Goal: Task Accomplishment & Management: Complete application form

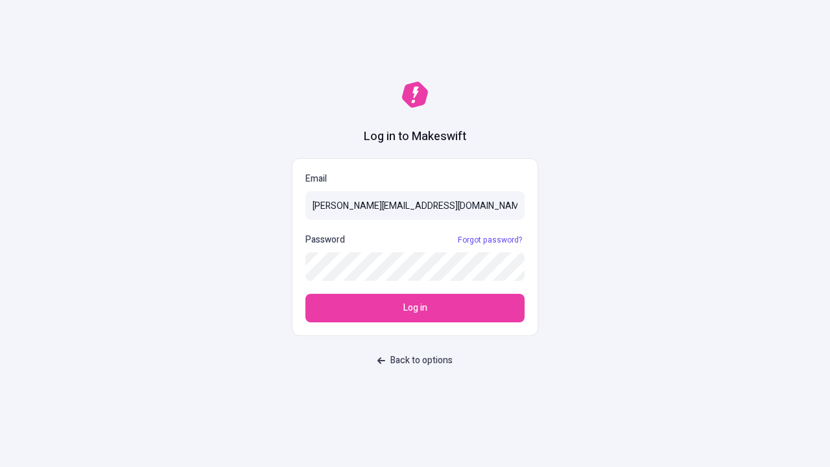
type input "[PERSON_NAME][EMAIL_ADDRESS][DOMAIN_NAME]"
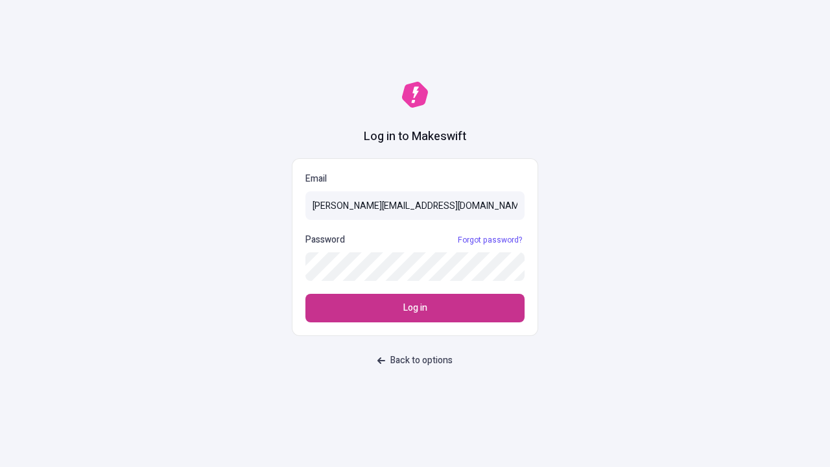
click at [415, 308] on span "Log in" at bounding box center [415, 308] width 24 height 14
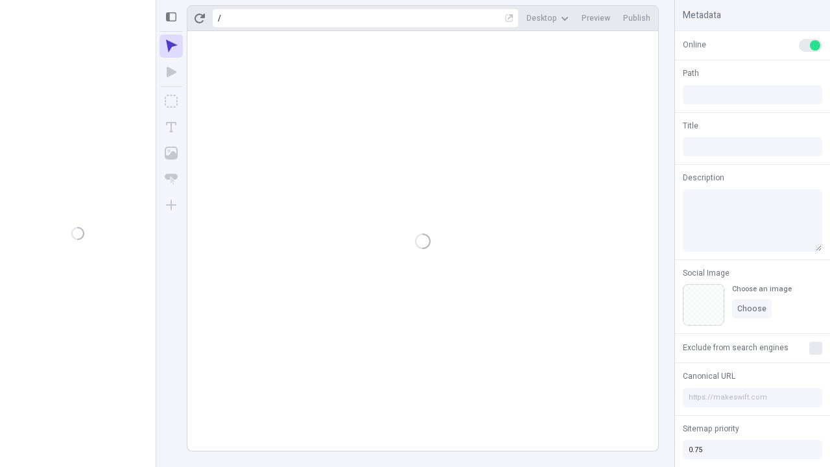
type input "/deep-link-amicitia"
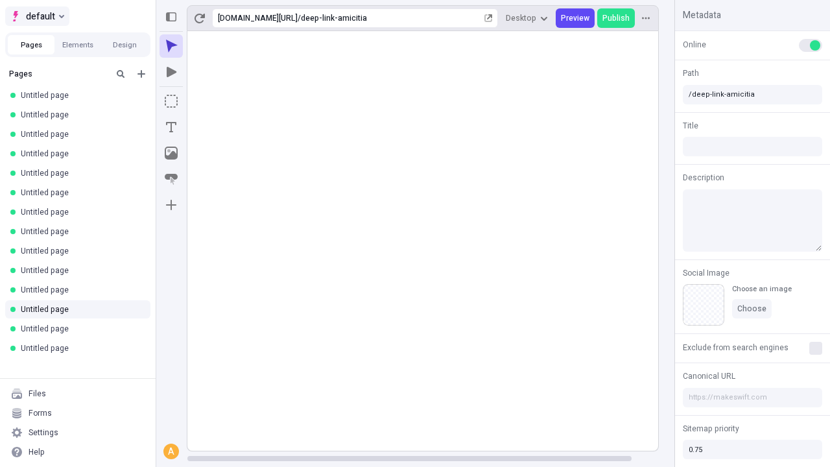
click at [36, 16] on span "default" at bounding box center [40, 16] width 29 height 16
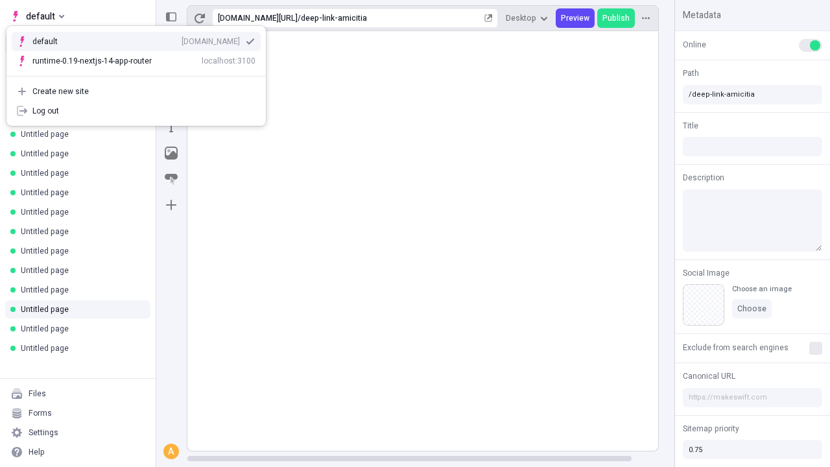
click at [182, 39] on div "qee9k4dy7d.staging.makeswift.site" at bounding box center [211, 41] width 58 height 10
click at [141, 74] on icon "Add new" at bounding box center [142, 74] width 8 height 8
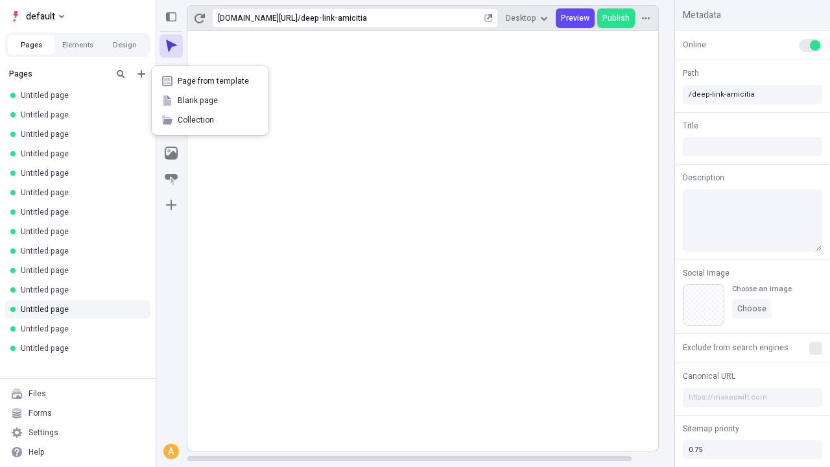
click at [210, 101] on span "Blank page" at bounding box center [218, 100] width 80 height 10
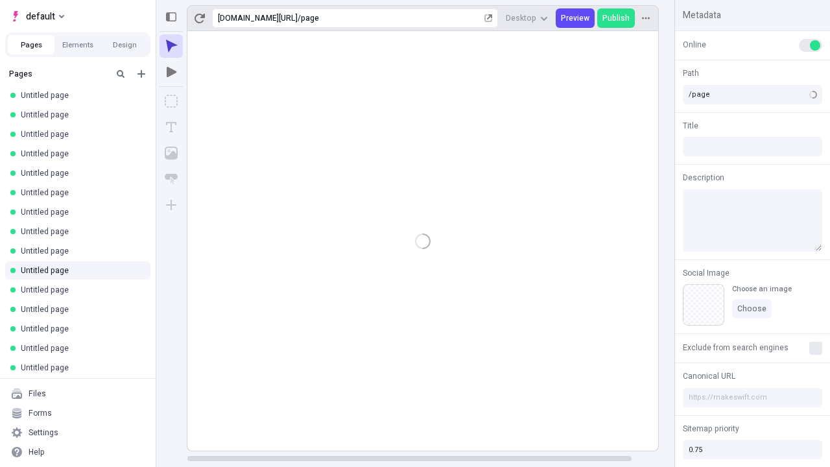
type input "/deep-link-trucido"
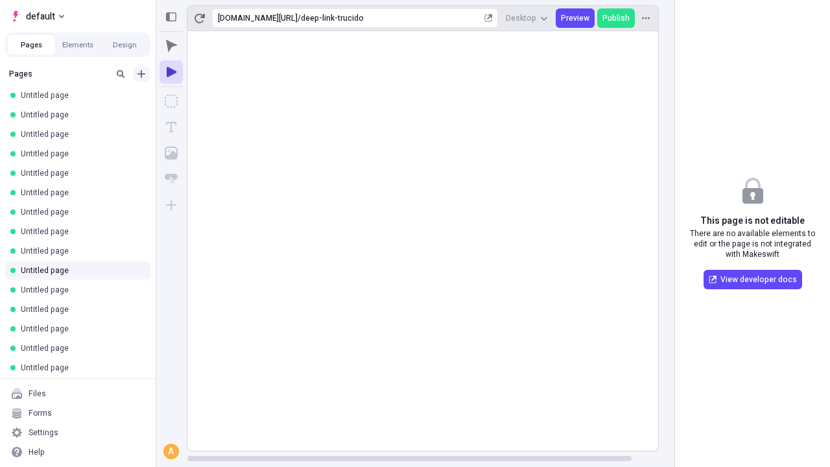
click at [141, 74] on icon "Add new" at bounding box center [142, 74] width 8 height 8
click at [210, 101] on span "Blank page" at bounding box center [218, 100] width 80 height 10
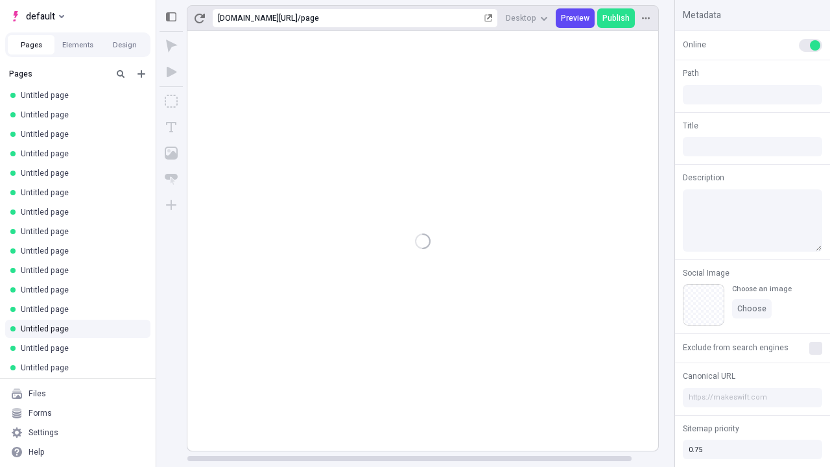
type input "/page"
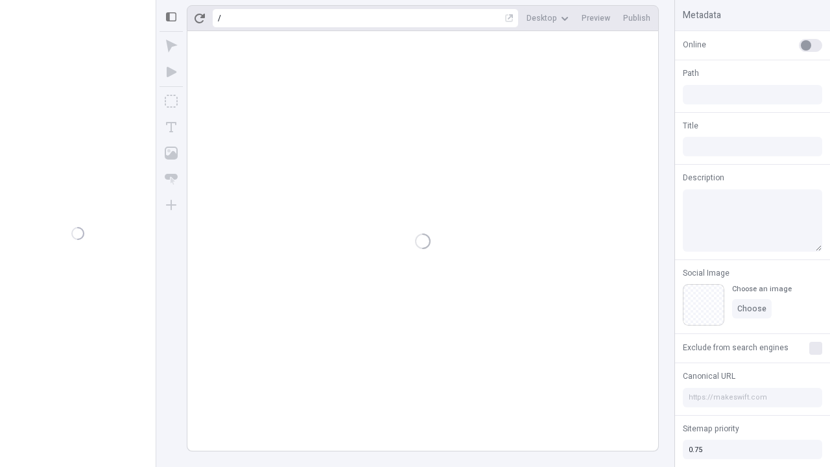
type input "/deep-link-trucido"
